Goal: Task Accomplishment & Management: Manage account settings

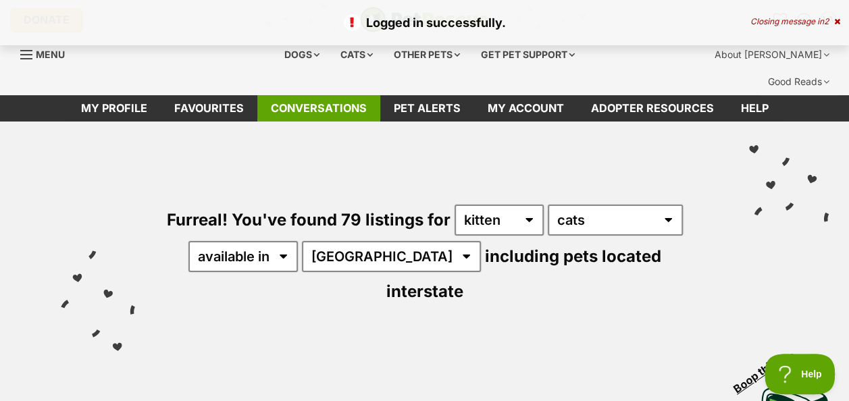
click at [344, 95] on link "Conversations" at bounding box center [318, 108] width 123 height 26
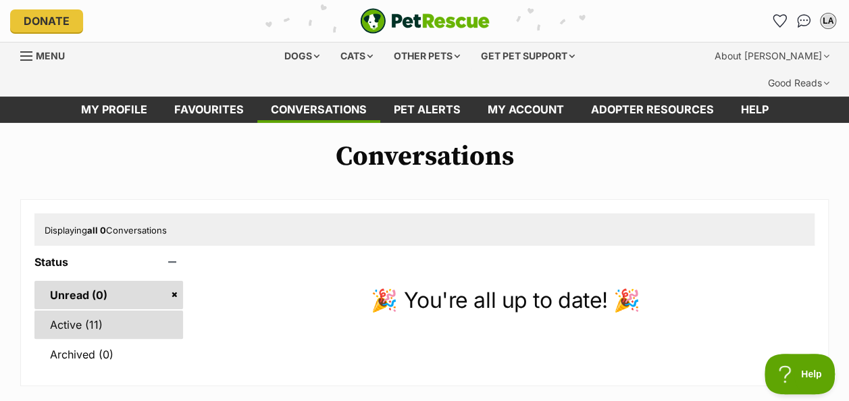
click at [91, 311] on link "Active (11)" at bounding box center [108, 325] width 149 height 28
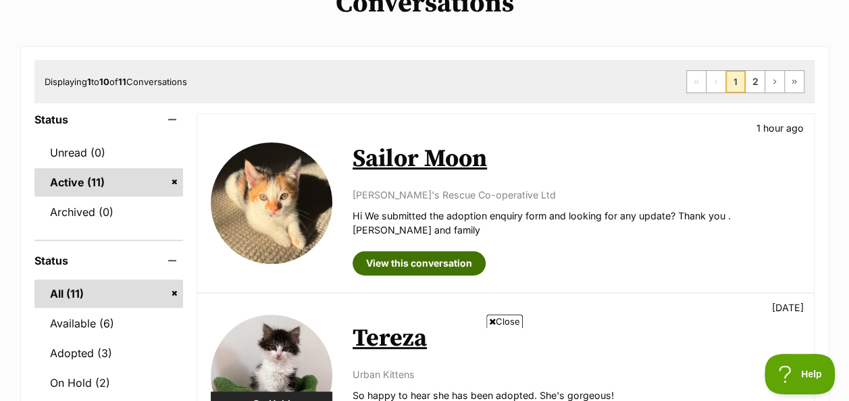
scroll to position [154, 0]
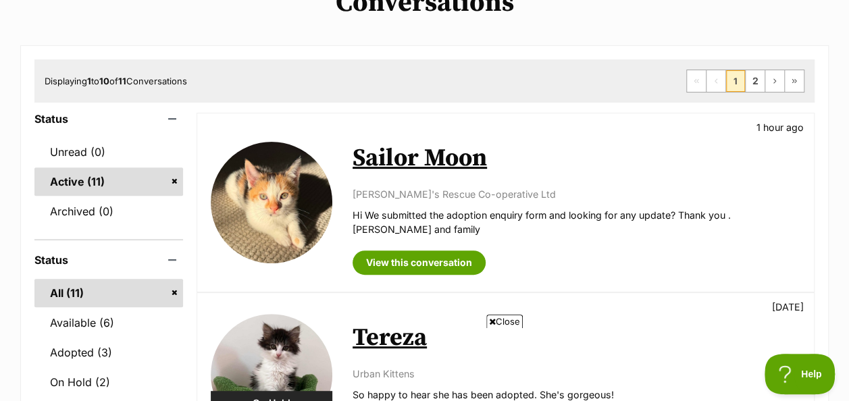
drag, startPoint x: 502, startPoint y: 324, endPoint x: 486, endPoint y: 319, distance: 16.2
click at [486, 319] on span "Close" at bounding box center [504, 322] width 36 height 14
